Goal: Information Seeking & Learning: Check status

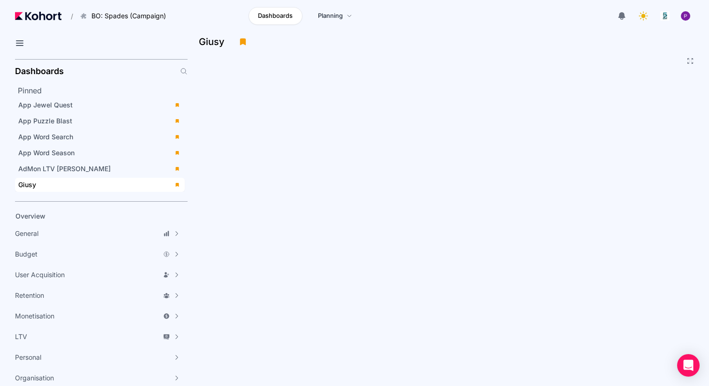
scroll to position [2, 0]
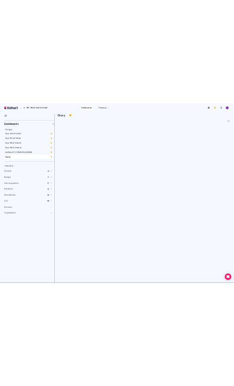
scroll to position [84, 0]
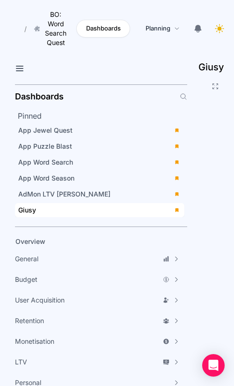
scroll to position [84, 0]
